Goal: Check status: Check status

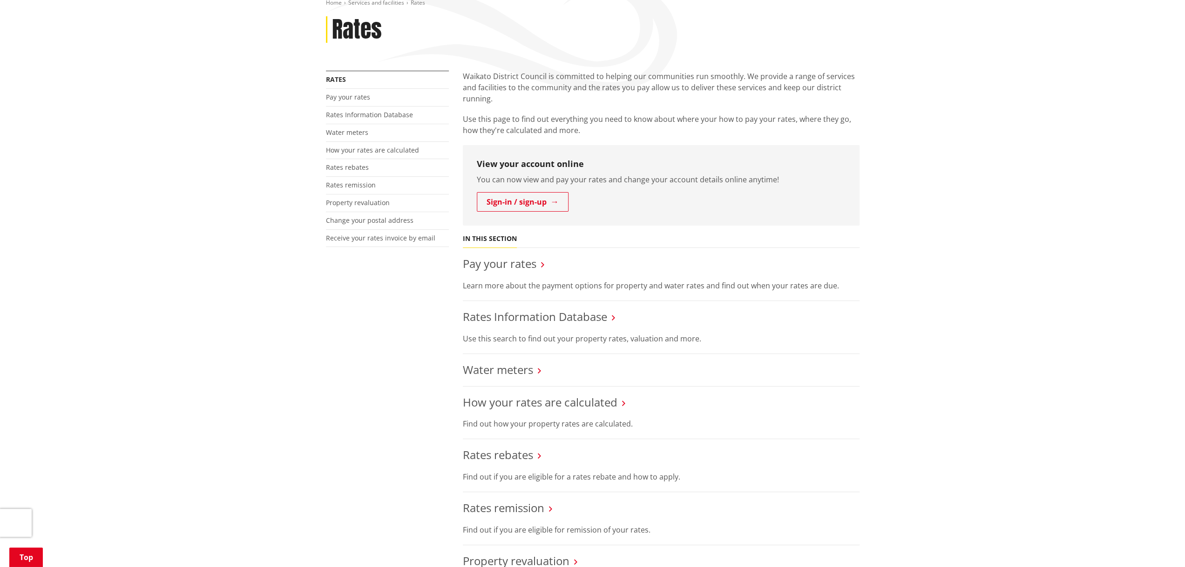
scroll to position [186, 0]
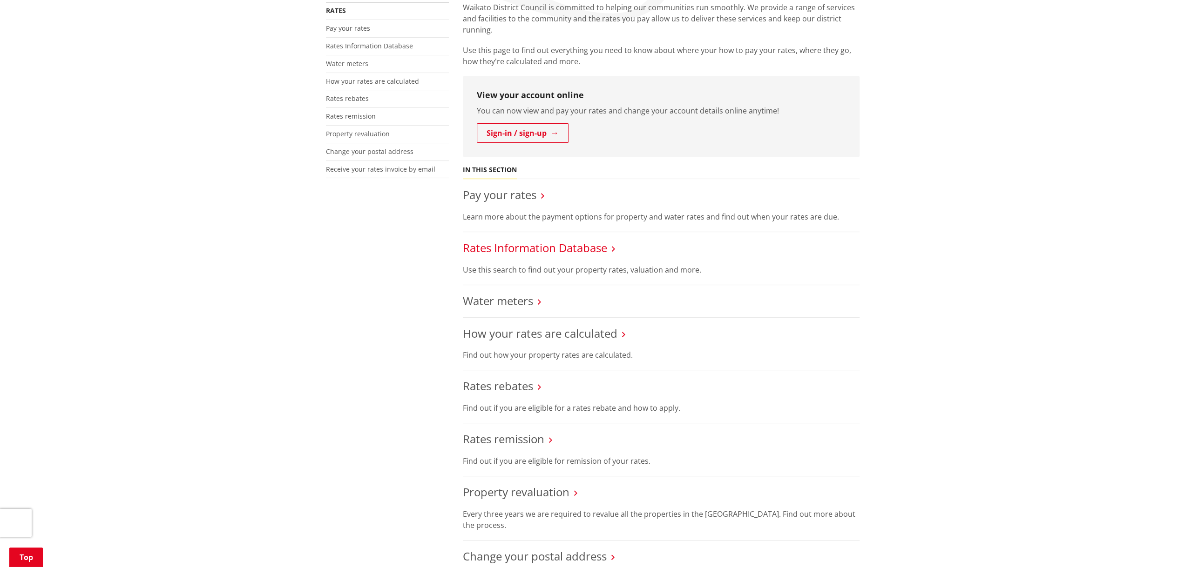
click at [601, 251] on link "Rates Information Database" at bounding box center [535, 247] width 144 height 15
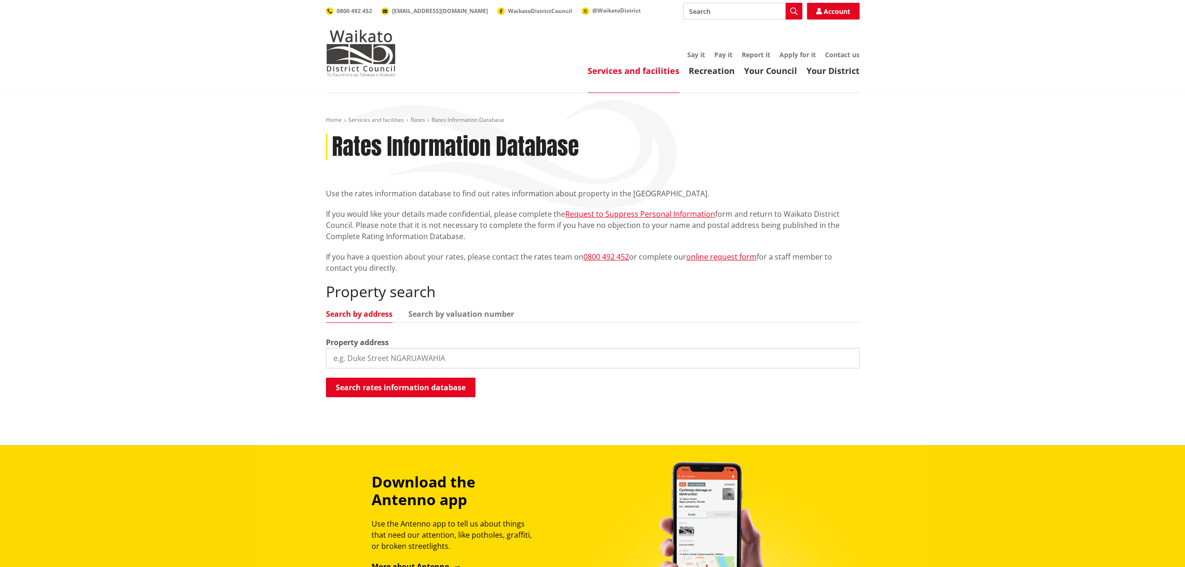
click at [450, 354] on input "search" at bounding box center [592, 358] width 533 height 20
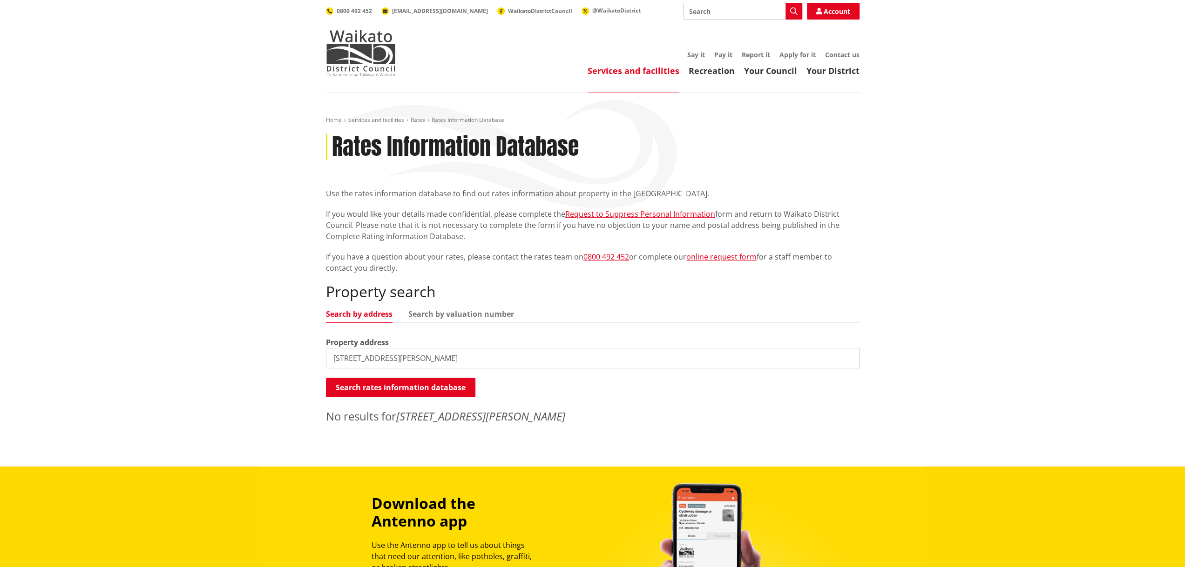
click at [450, 354] on input "[STREET_ADDRESS][PERSON_NAME]" at bounding box center [592, 358] width 533 height 20
type input "1"
